Goal: Information Seeking & Learning: Learn about a topic

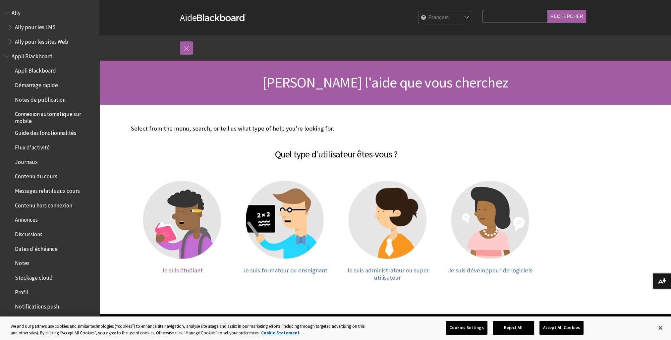
click at [186, 269] on span "Je suis étudiant" at bounding box center [181, 271] width 41 height 8
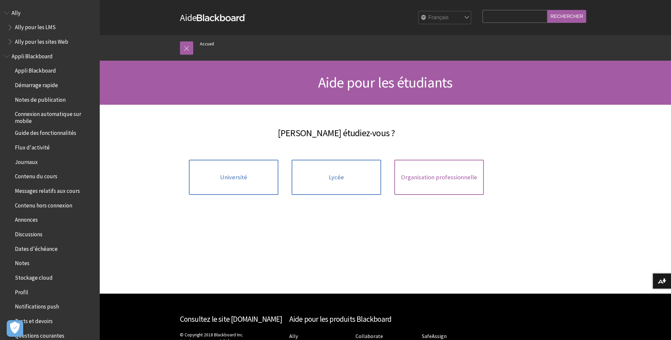
drag, startPoint x: 499, startPoint y: 173, endPoint x: 456, endPoint y: 173, distance: 43.1
click at [485, 173] on div "Université Lycée Organisation professionnelle" at bounding box center [336, 184] width 411 height 62
click at [456, 174] on span "Organisation professionnelle" at bounding box center [439, 177] width 76 height 7
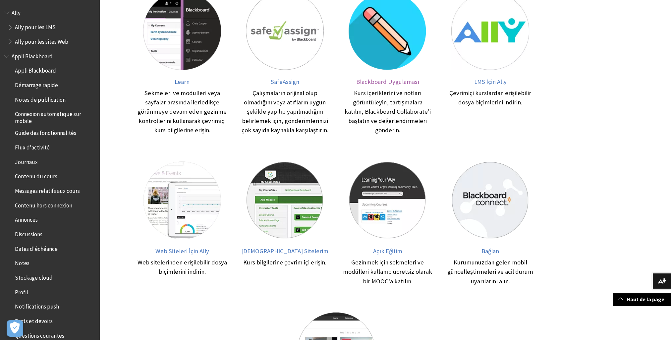
scroll to position [232, 0]
